Goal: Use online tool/utility

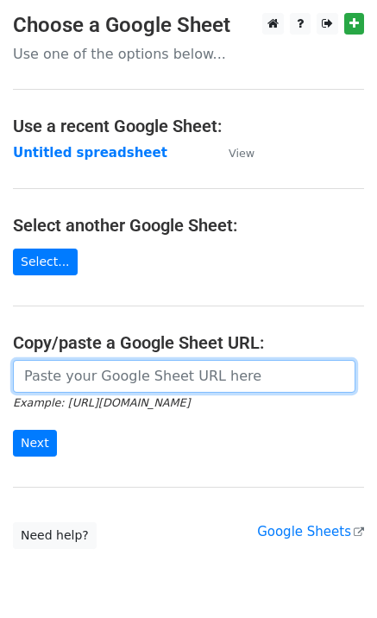
drag, startPoint x: 64, startPoint y: 372, endPoint x: 61, endPoint y: 383, distance: 11.5
click at [64, 373] on input "url" at bounding box center [184, 376] width 343 height 33
paste input "[URL][DOMAIN_NAME]"
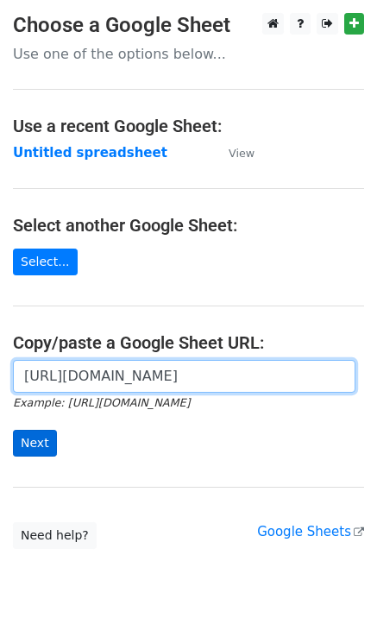
type input "[URL][DOMAIN_NAME]"
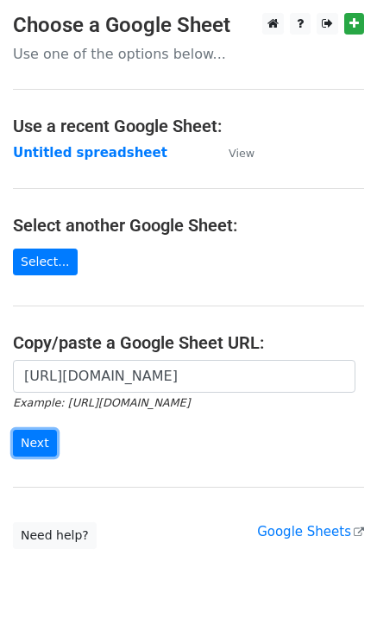
drag, startPoint x: 45, startPoint y: 446, endPoint x: 8, endPoint y: 435, distance: 38.6
click at [44, 446] on input "Next" at bounding box center [35, 443] width 44 height 27
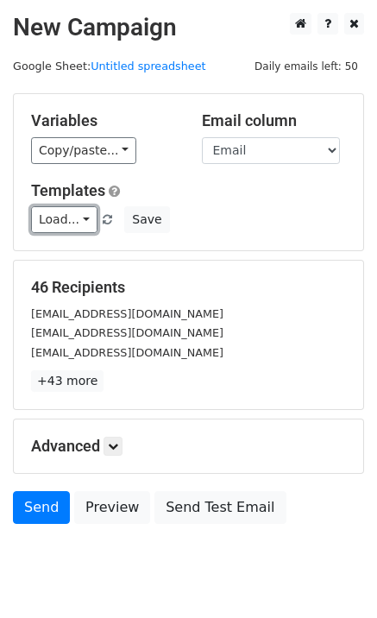
drag, startPoint x: 67, startPoint y: 225, endPoint x: 90, endPoint y: 252, distance: 34.9
click at [68, 226] on link "Load..." at bounding box center [64, 219] width 67 height 27
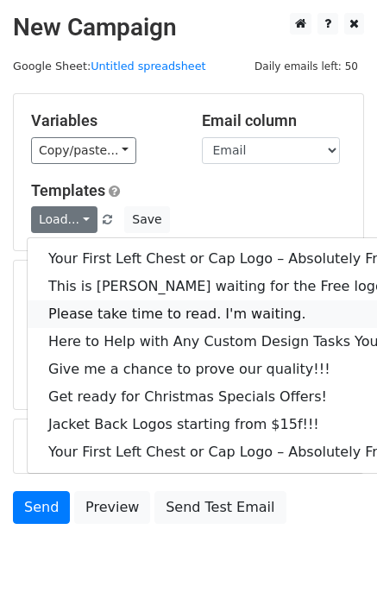
click at [99, 301] on link "Please take time to read. I'm waiting." at bounding box center [234, 315] width 412 height 28
